Goal: Check status

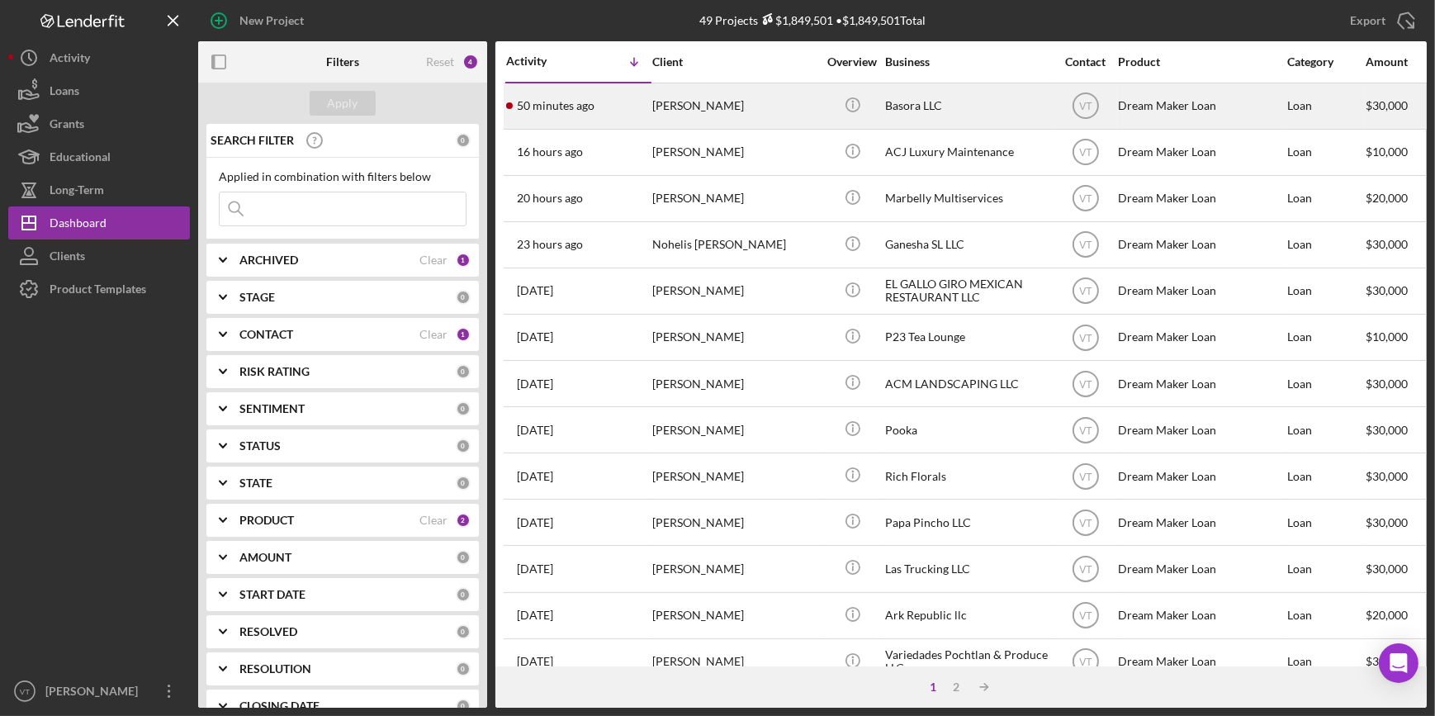
click at [603, 124] on div "50 minutes ago [PERSON_NAME]" at bounding box center [578, 106] width 144 height 44
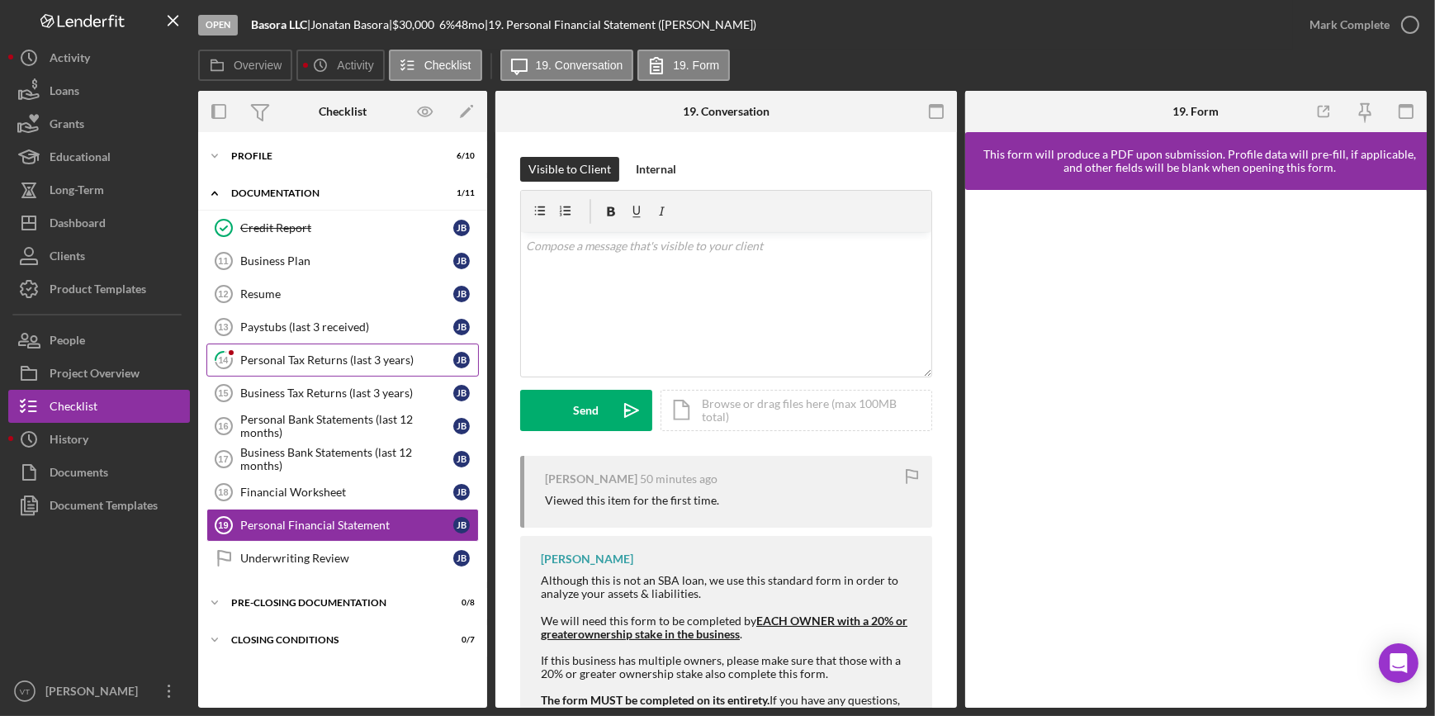
click at [314, 349] on link "14 Personal Tax Returns (last 3 years) [PERSON_NAME]" at bounding box center [342, 359] width 272 height 33
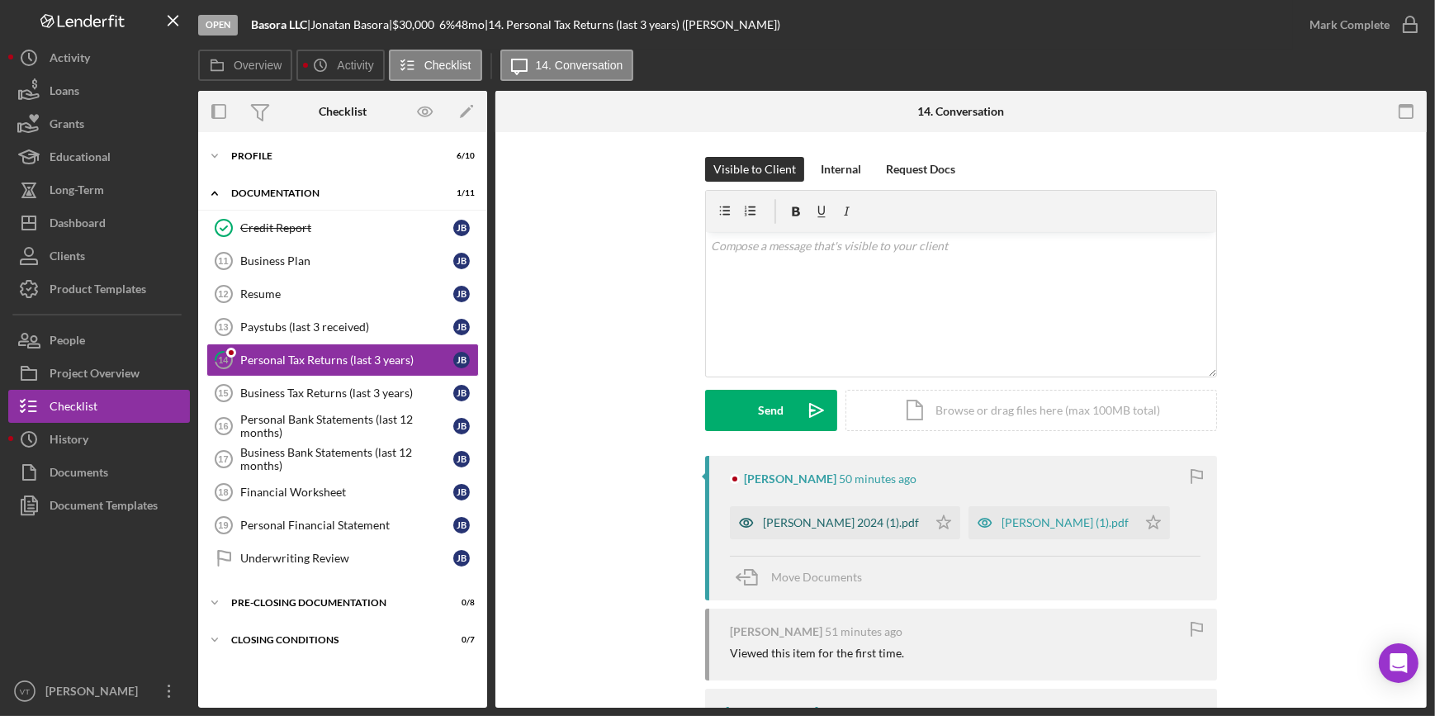
click at [793, 525] on div "[PERSON_NAME] 2024 (1).pdf" at bounding box center [841, 522] width 156 height 13
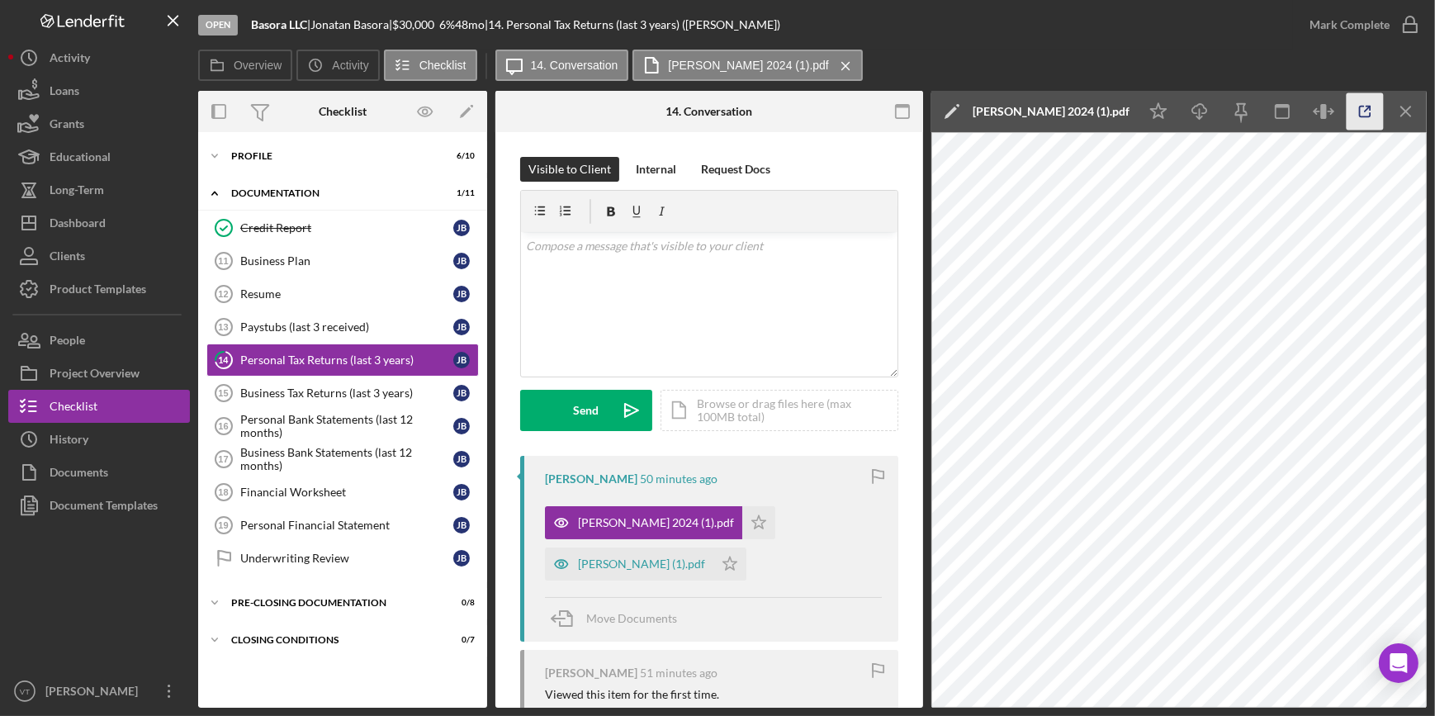
click at [1368, 107] on line "button" at bounding box center [1367, 109] width 5 height 5
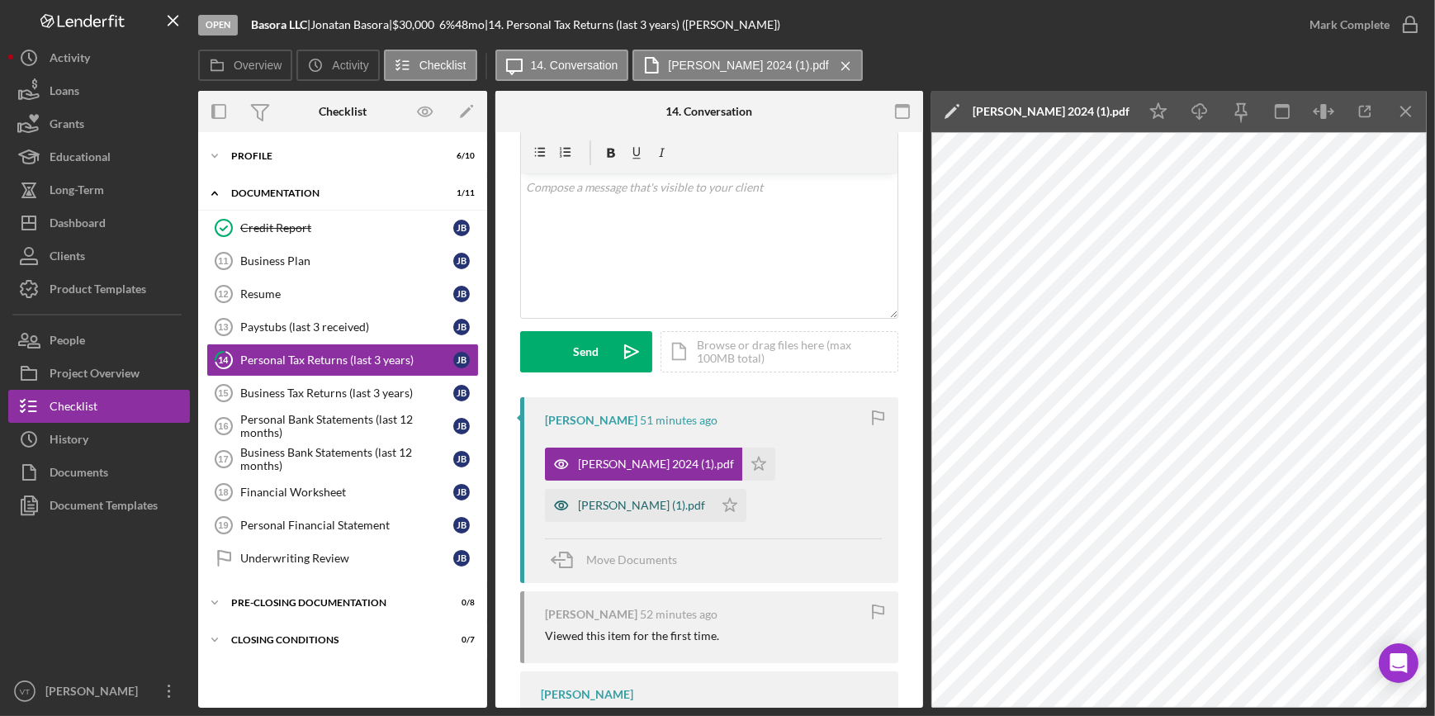
scroll to position [149, 0]
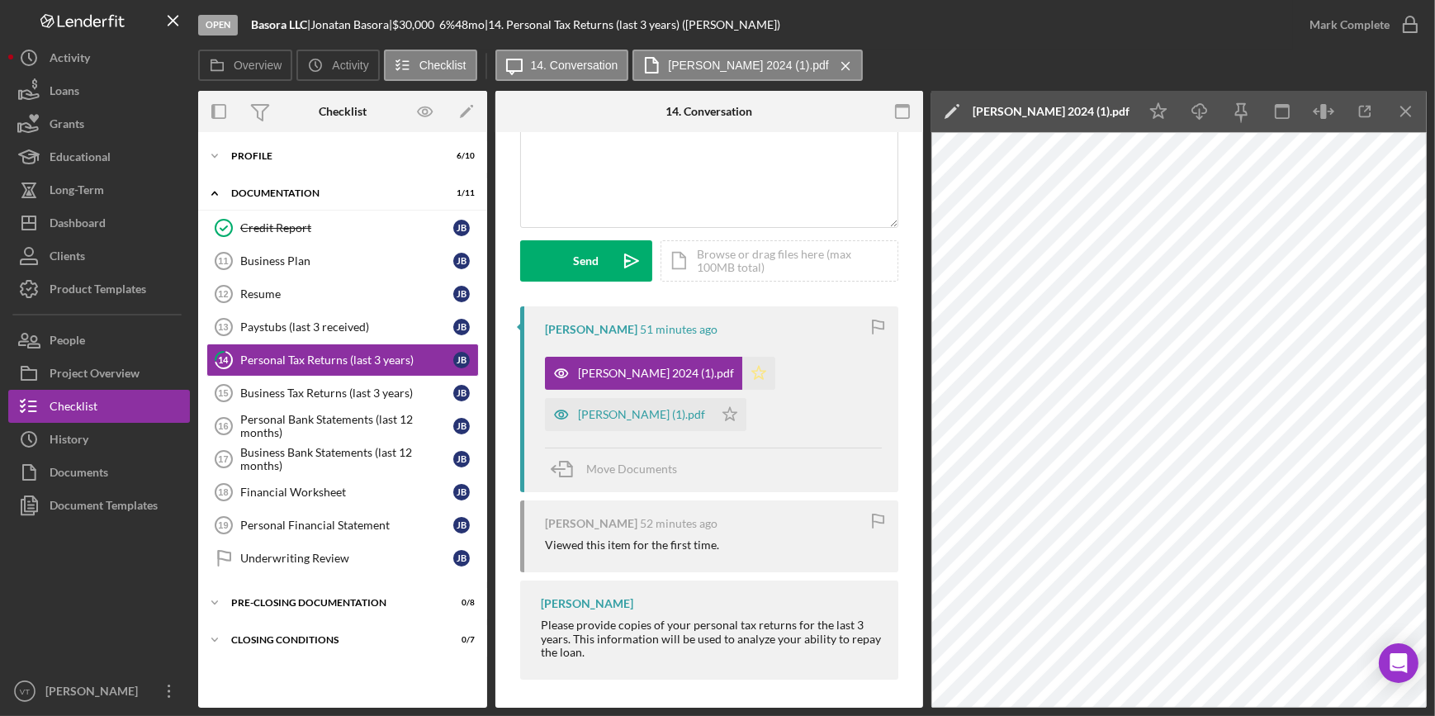
click at [766, 367] on polygon "button" at bounding box center [759, 372] width 14 height 13
click at [661, 412] on div "[PERSON_NAME] (1).pdf" at bounding box center [641, 414] width 127 height 13
